Goal: Information Seeking & Learning: Learn about a topic

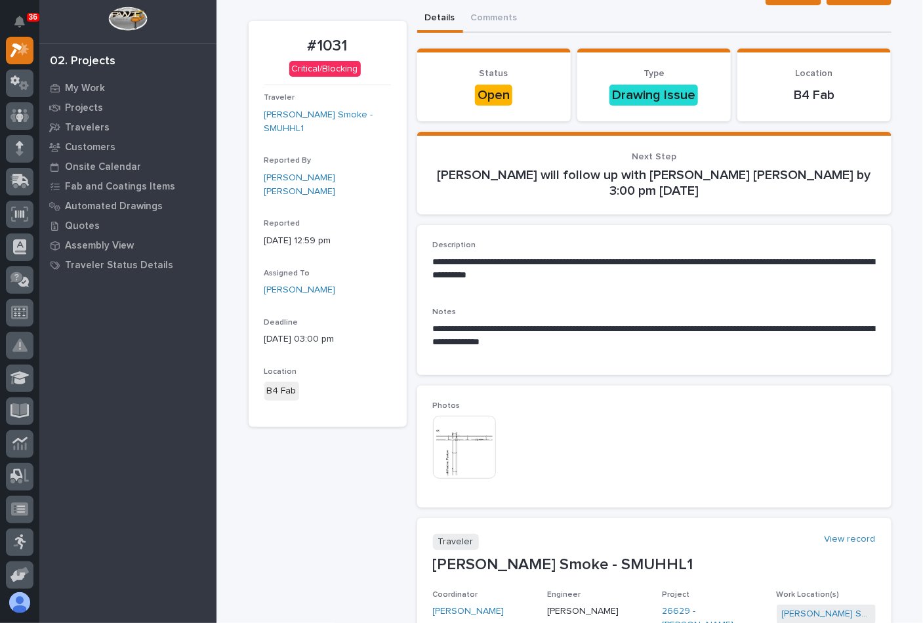
scroll to position [131, 0]
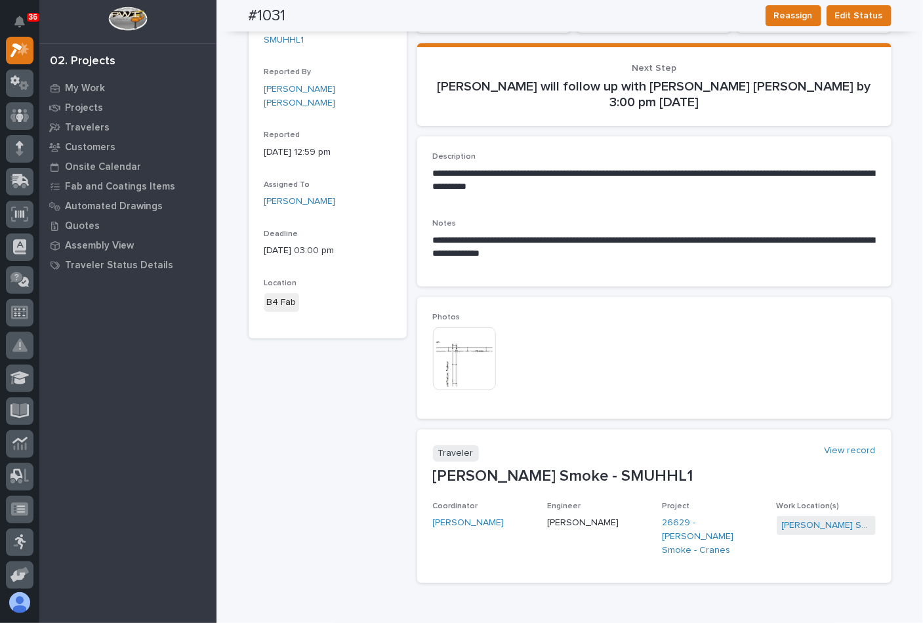
click at [439, 352] on img at bounding box center [464, 358] width 63 height 63
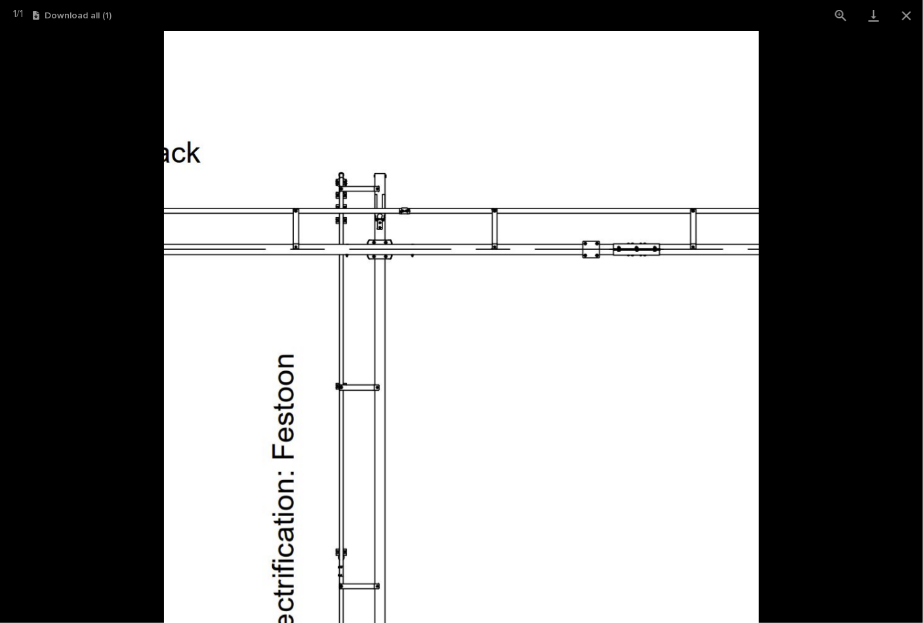
click at [854, 145] on picture at bounding box center [461, 327] width 923 height 592
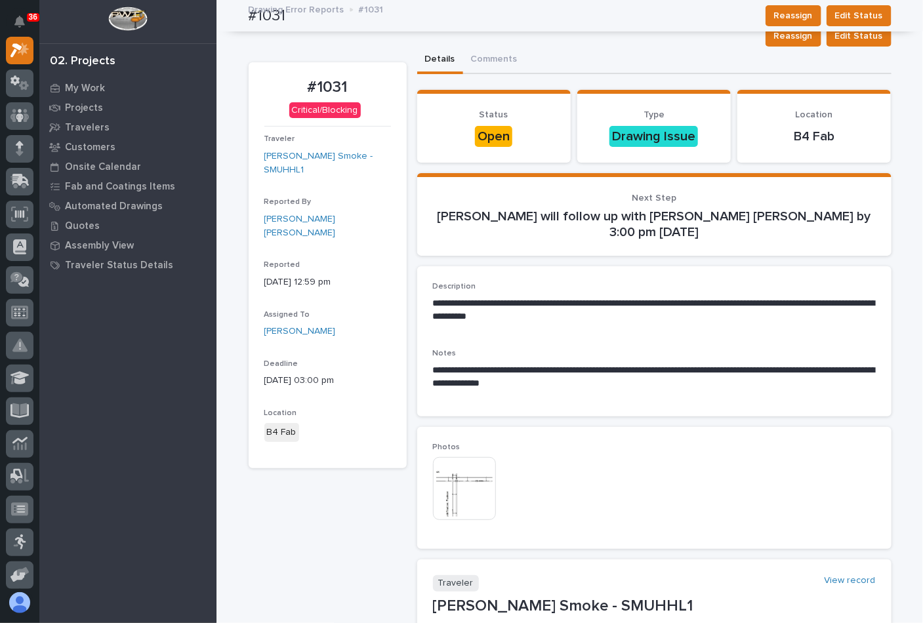
scroll to position [0, 0]
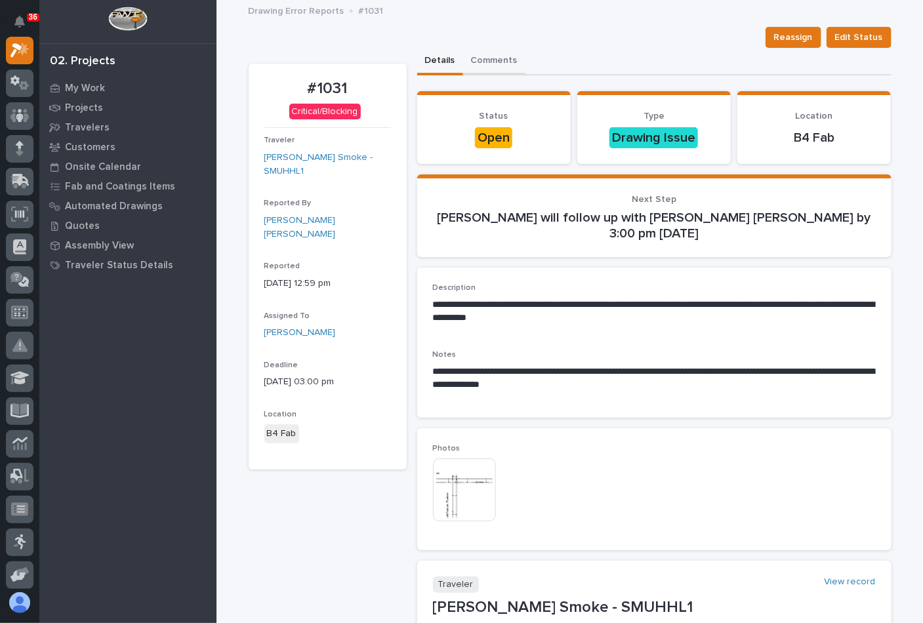
click at [483, 58] on button "Comments" at bounding box center [494, 62] width 62 height 28
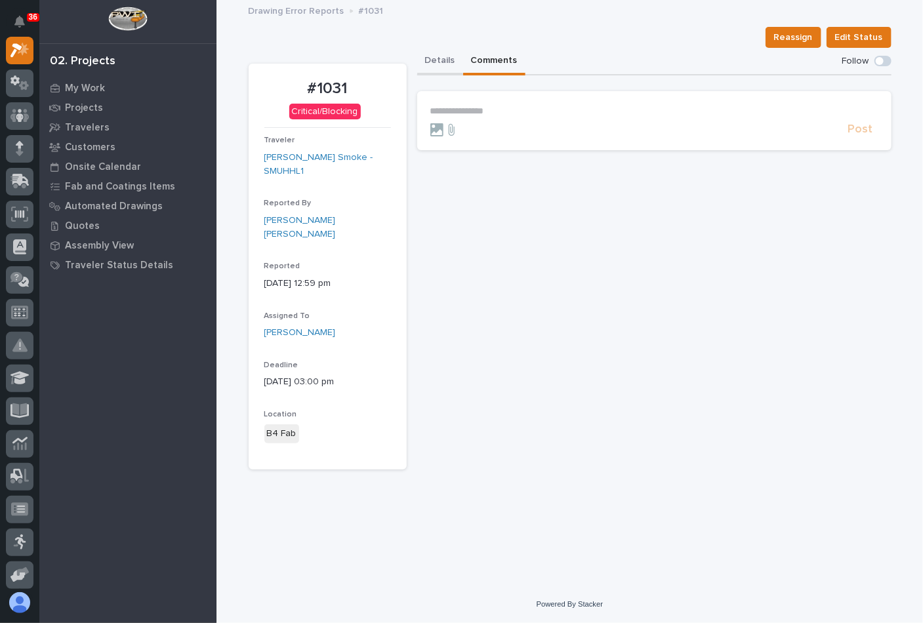
click at [433, 57] on button "Details" at bounding box center [440, 62] width 46 height 28
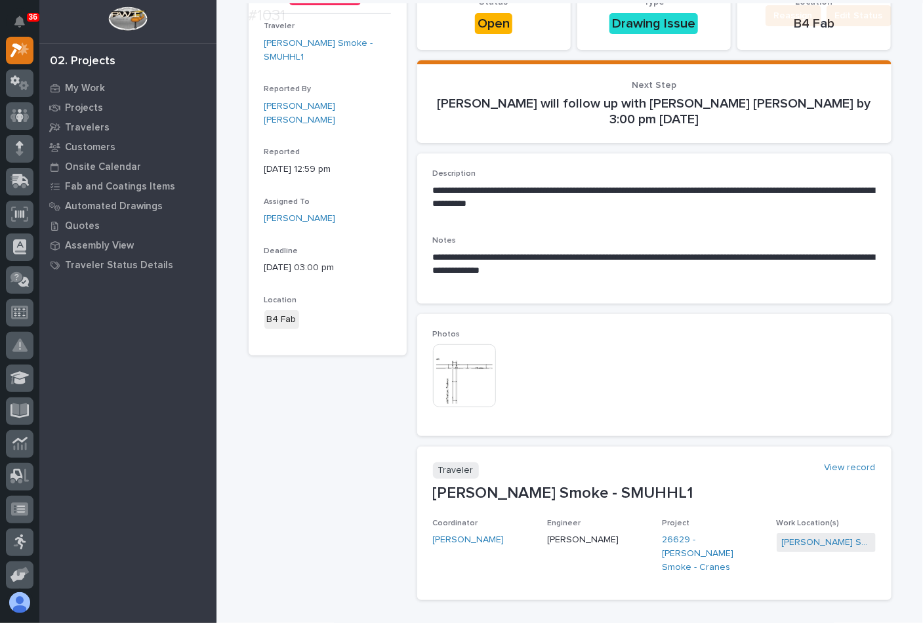
scroll to position [190, 0]
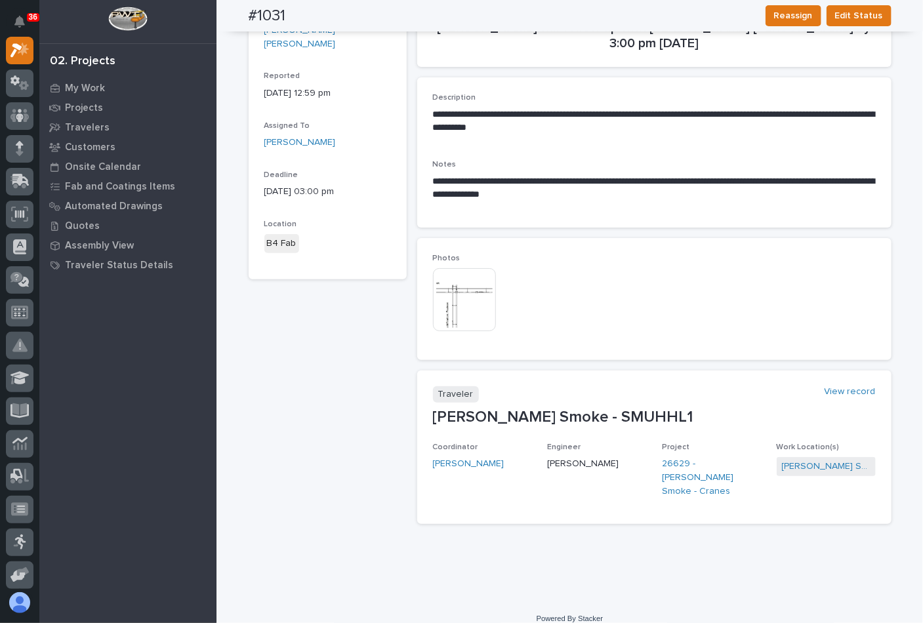
click at [457, 297] on img at bounding box center [464, 299] width 63 height 63
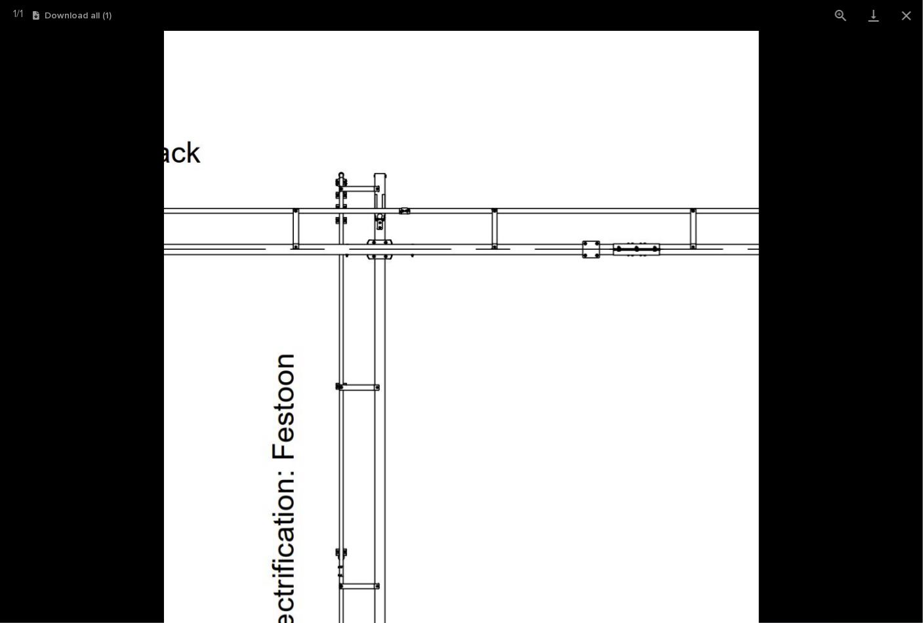
click at [798, 286] on picture at bounding box center [461, 327] width 923 height 592
